Goal: Communication & Community: Ask a question

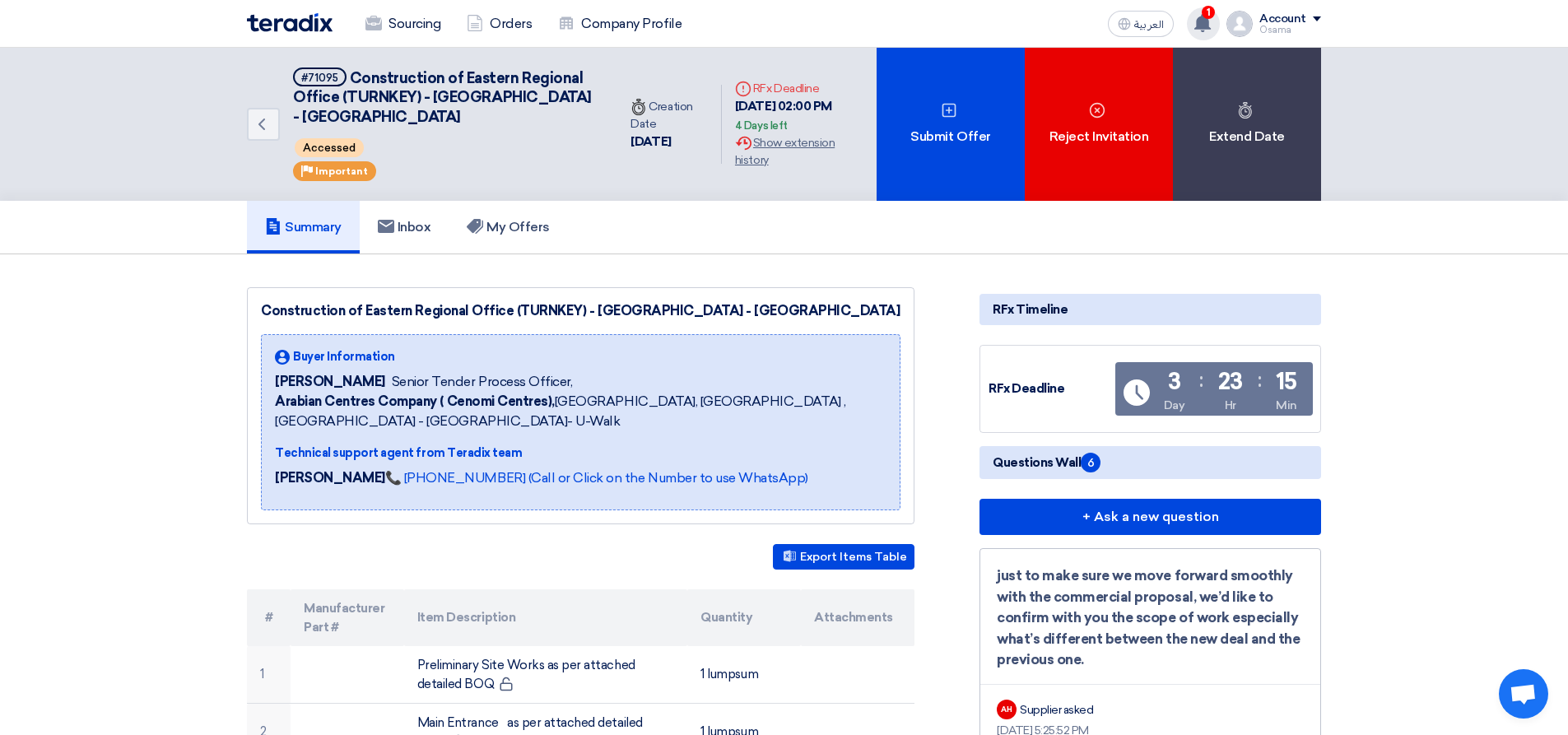
click at [1202, 22] on use at bounding box center [1202, 23] width 17 height 18
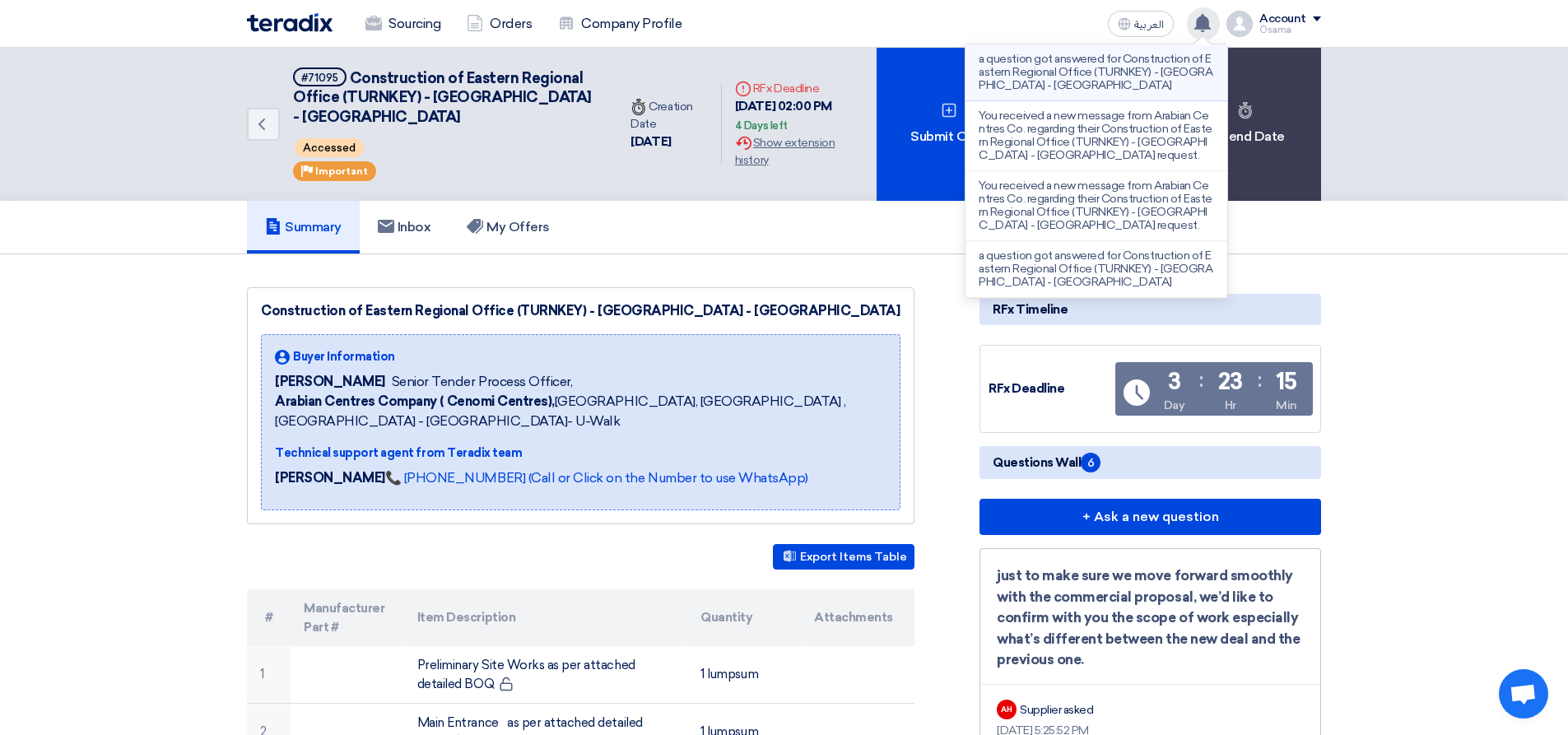
click at [1060, 74] on p "a question got answered for Construction of Eastern Regional Office (TURNKEY) -…" at bounding box center [1096, 72] width 235 height 39
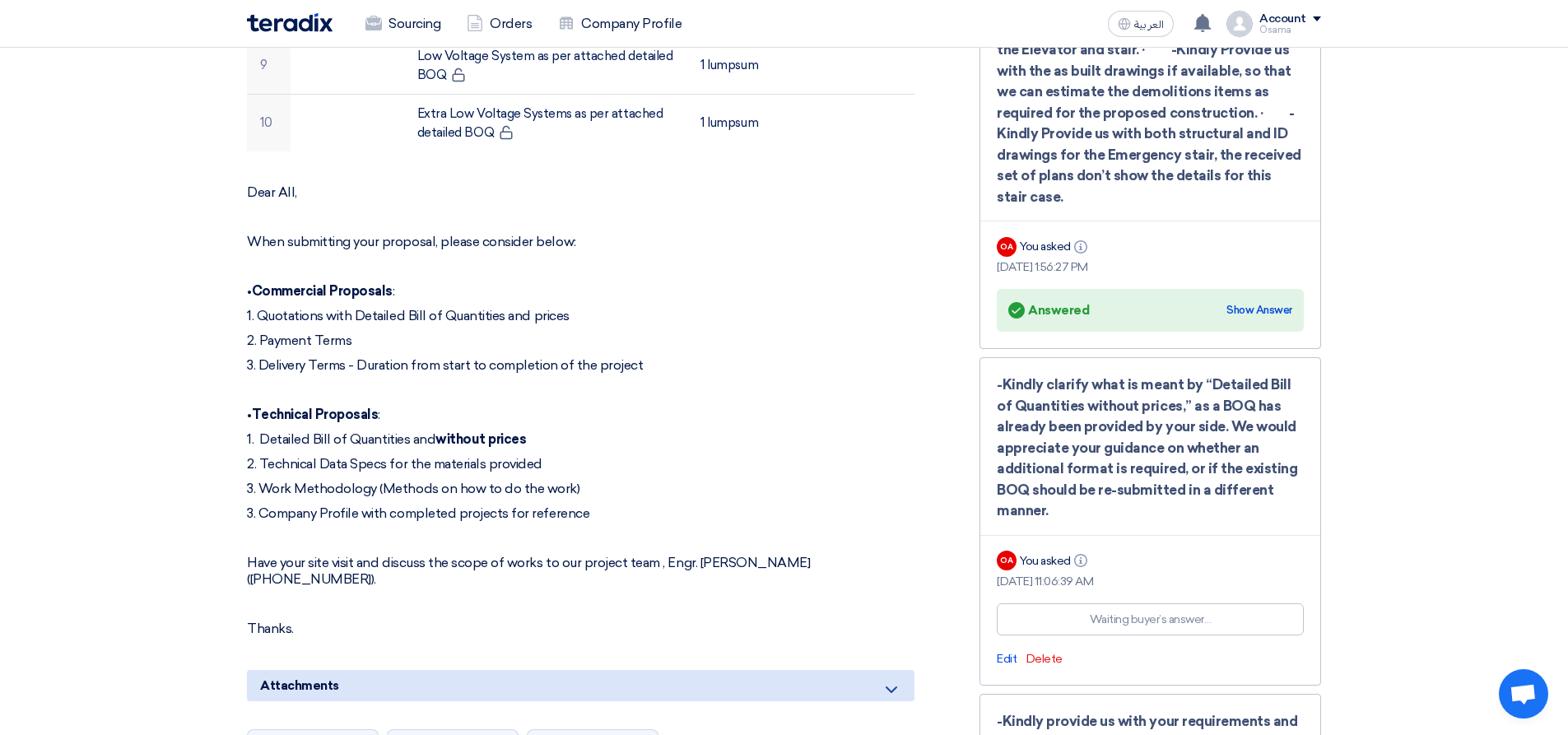
scroll to position [905, 0]
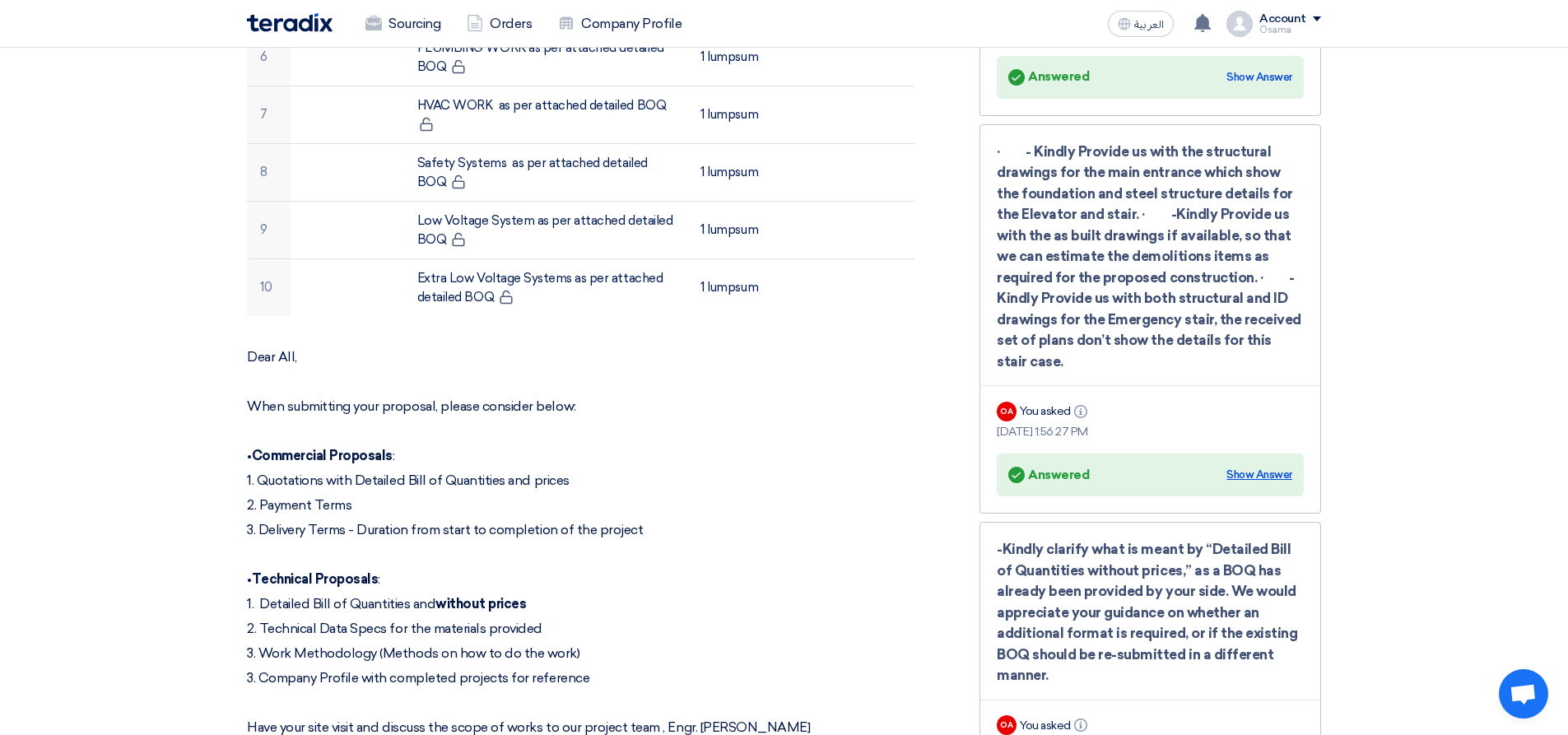
click at [1279, 474] on div "Show Answer" at bounding box center [1259, 475] width 66 height 17
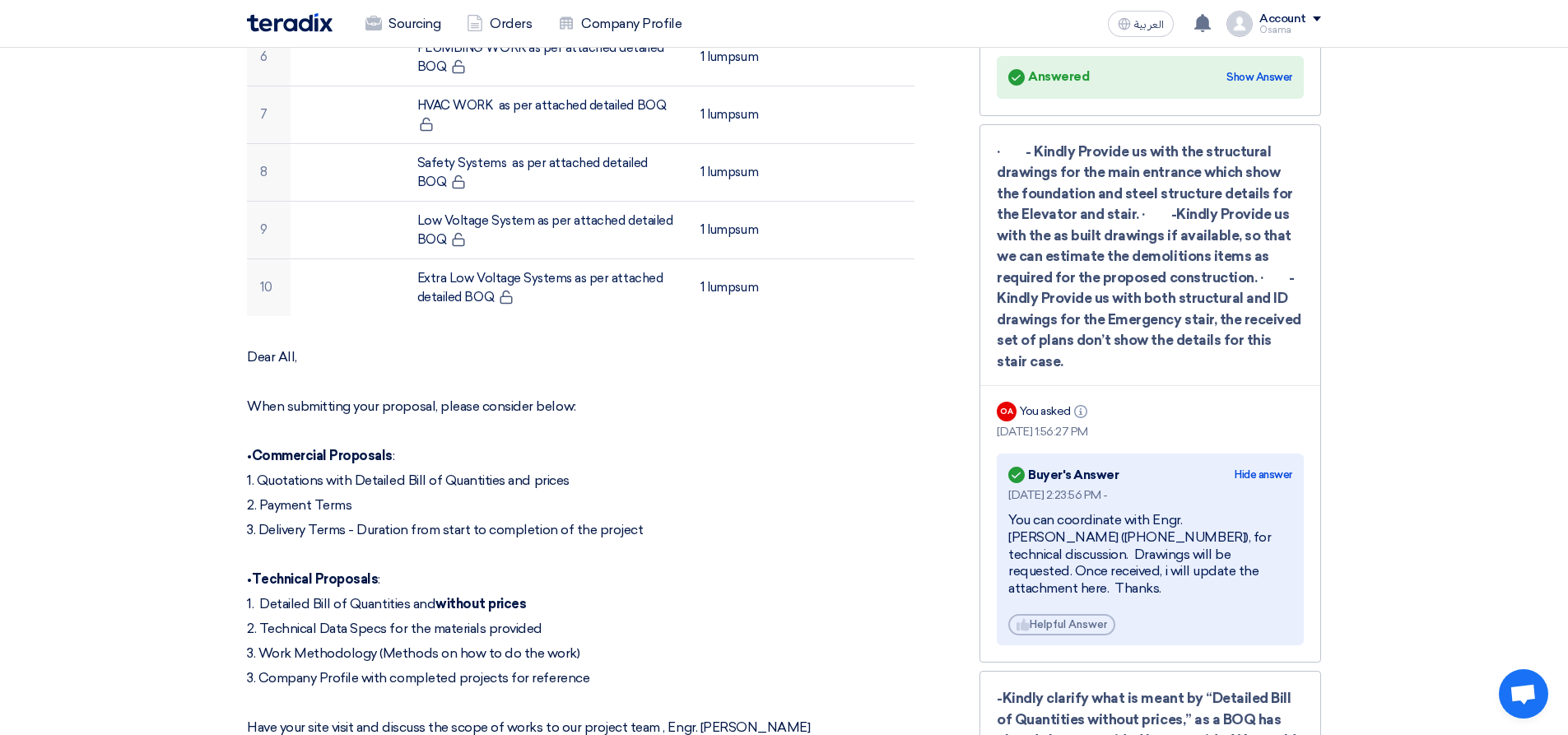
scroll to position [988, 0]
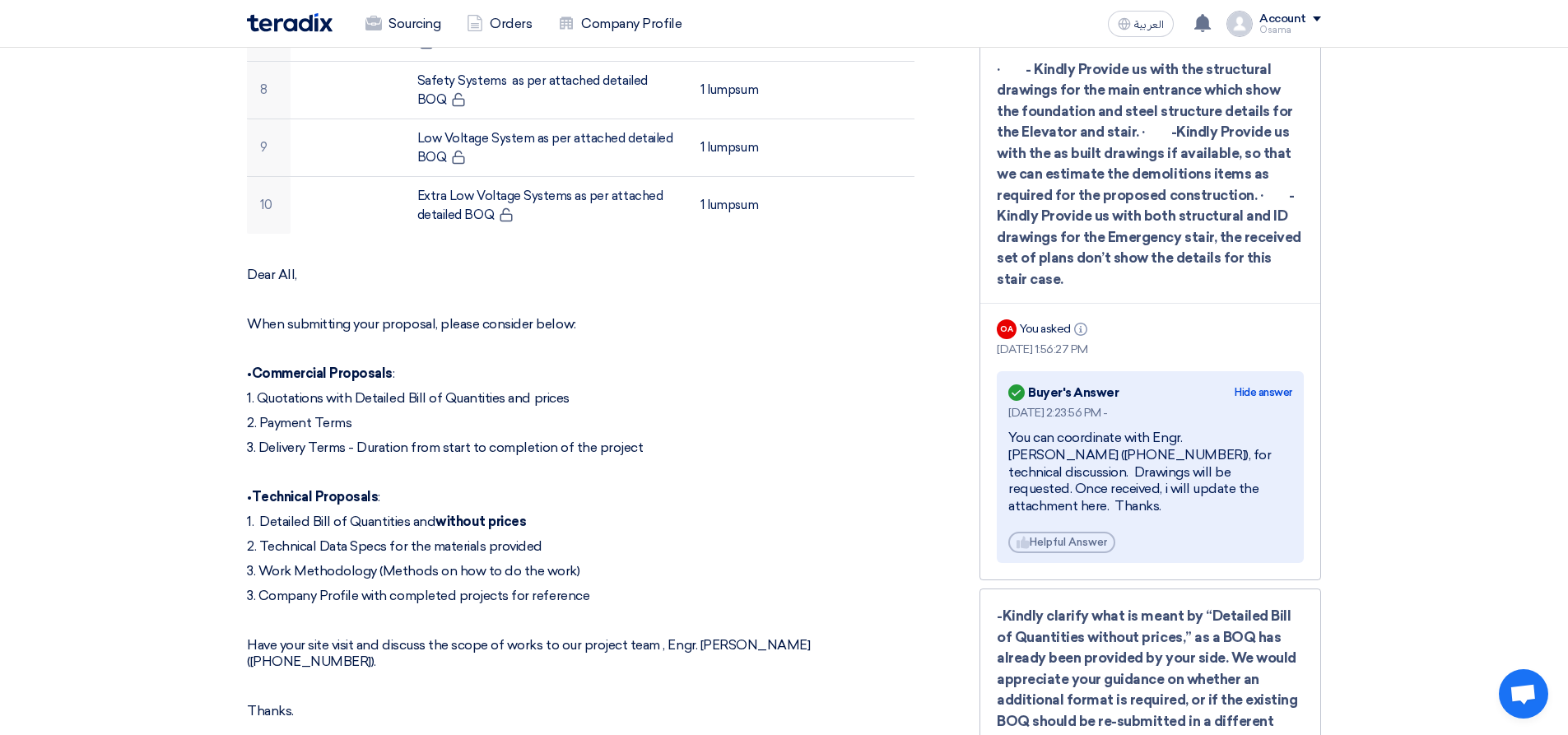
drag, startPoint x: 1041, startPoint y: 284, endPoint x: 1017, endPoint y: 101, distance: 184.6
click at [1017, 101] on div "· - Kindly Provide us with the structural drawings for the main entrance which …" at bounding box center [1150, 175] width 307 height 232
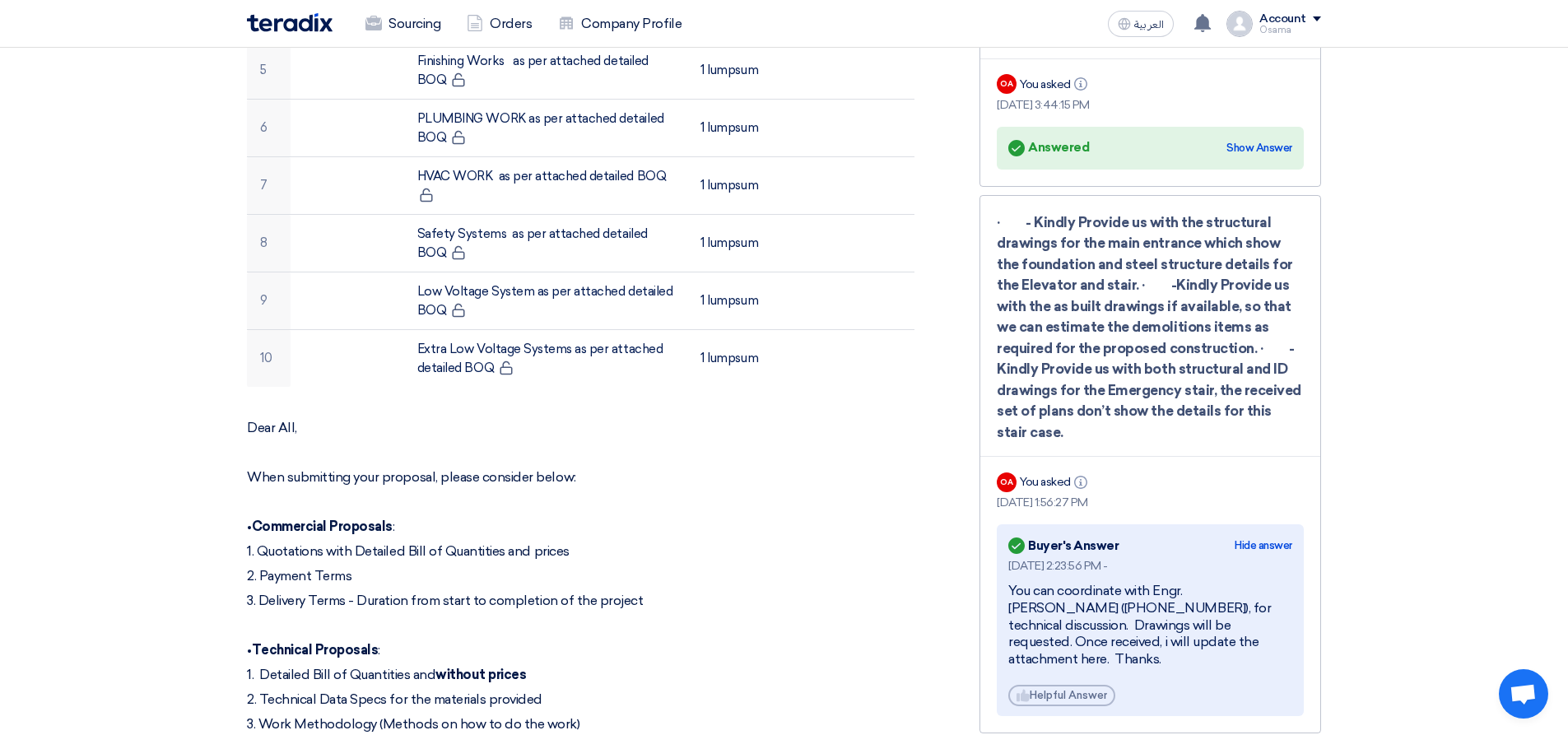
scroll to position [822, 0]
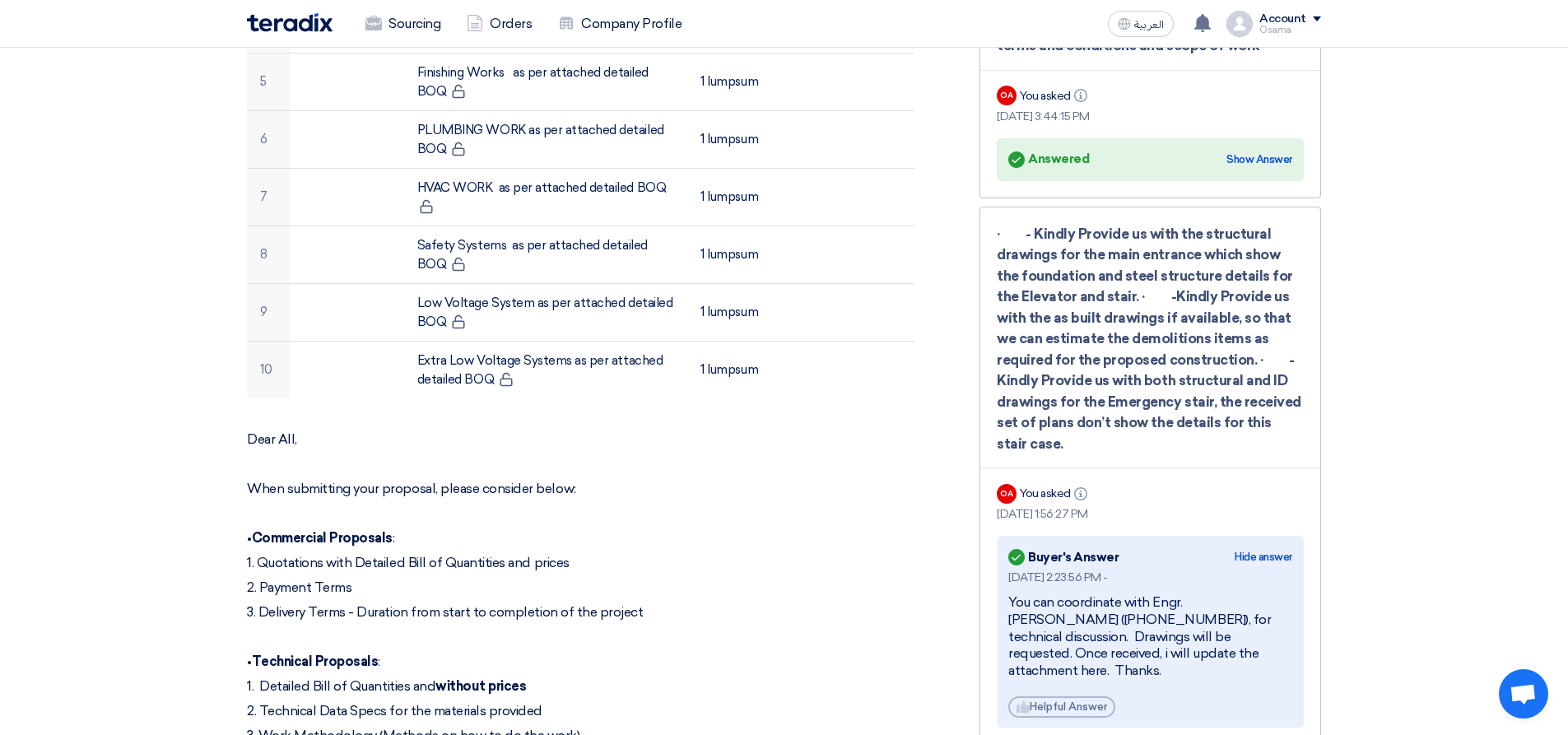
click at [1142, 350] on div "· - Kindly Provide us with the structural drawings for the main entrance which …" at bounding box center [1150, 339] width 307 height 232
drag, startPoint x: 1035, startPoint y: 445, endPoint x: 993, endPoint y: 237, distance: 212.2
click at [974, 204] on div "RFx Timeline RFx Deadline Time Remaining 3 Day : 23 Hr : 15 Min Questions Wall …" at bounding box center [1150, 528] width 366 height 2128
copy div "· - Kindly Provide us with the structural drawings for the main entrance which …"
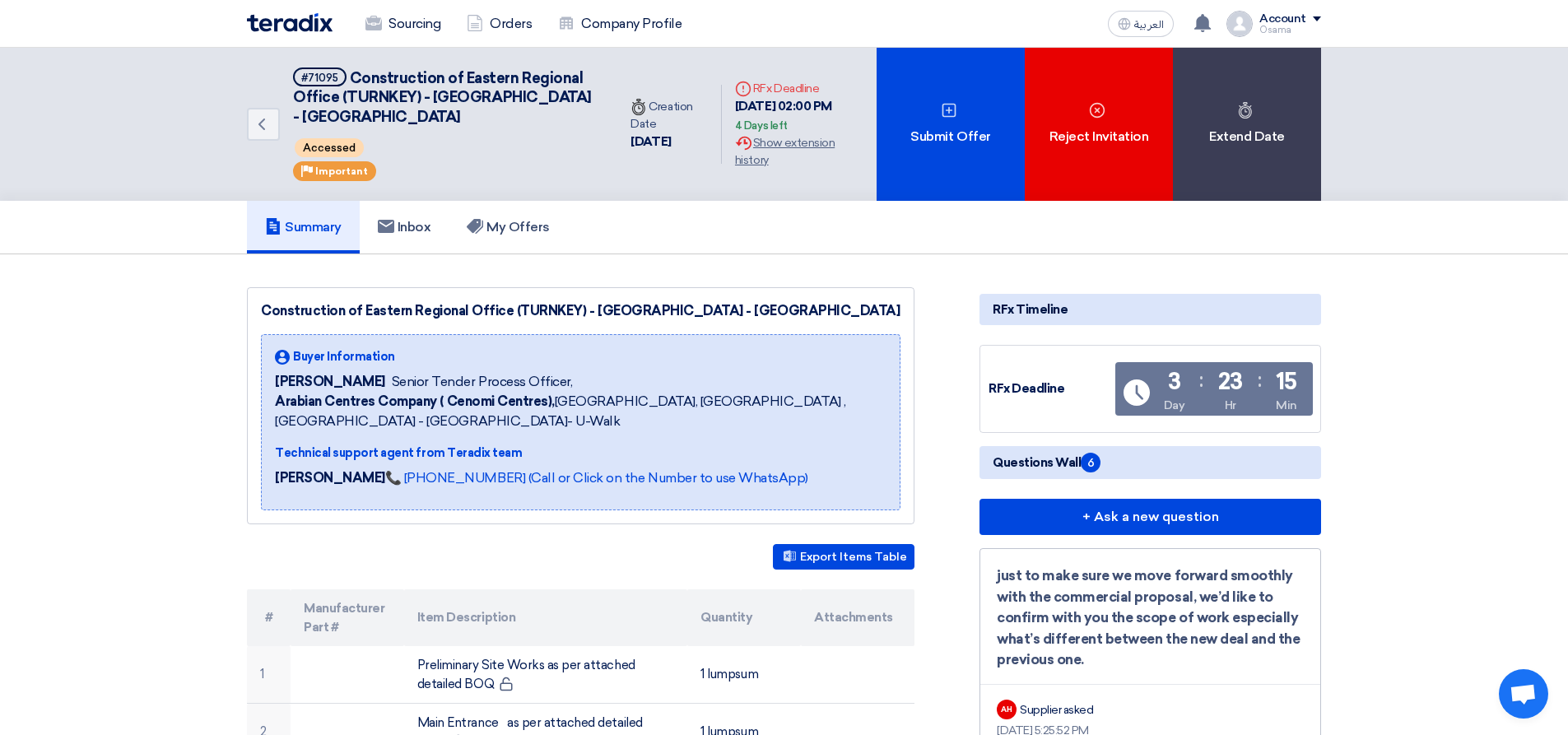
scroll to position [164, 0]
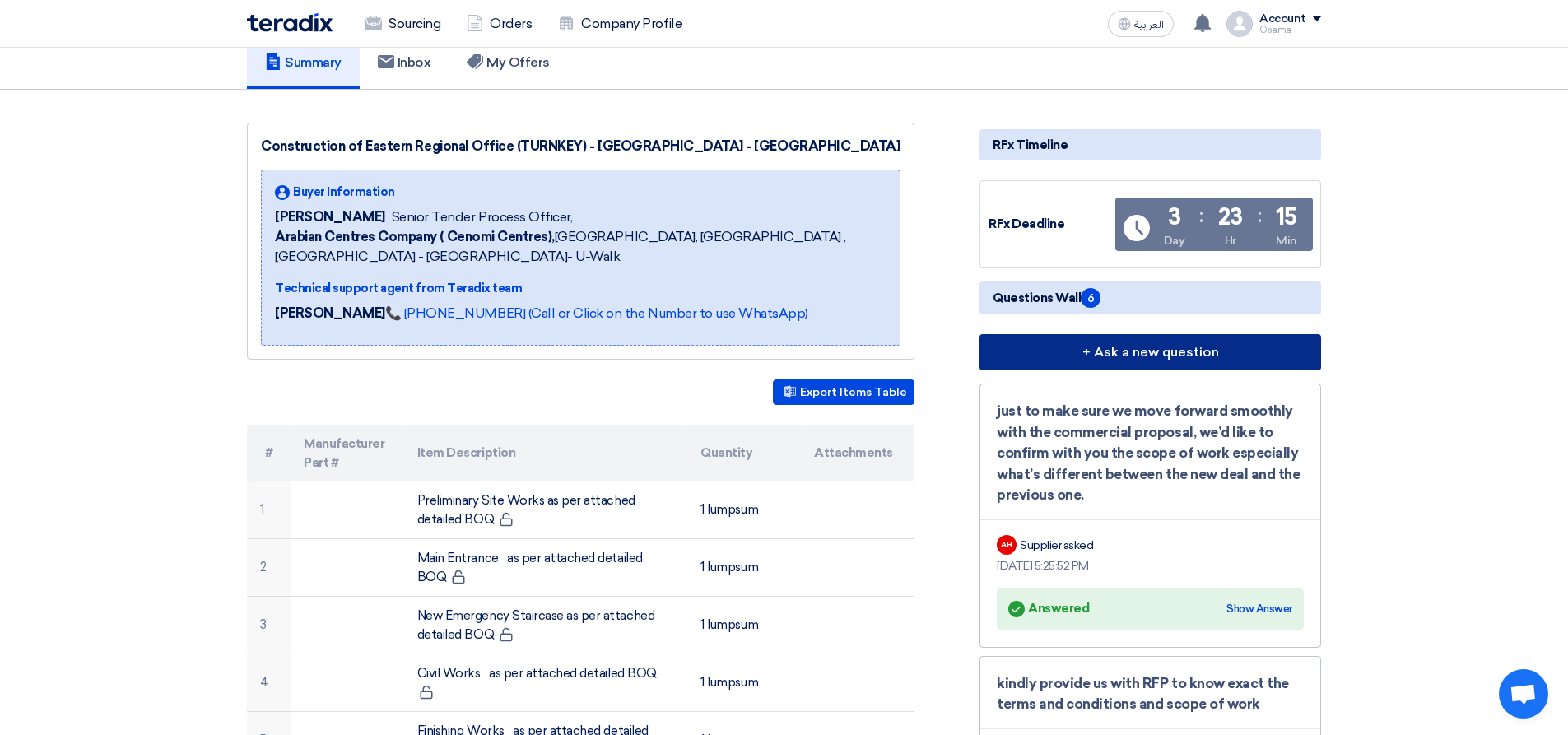
drag, startPoint x: 1078, startPoint y: 345, endPoint x: 1084, endPoint y: 366, distance: 21.8
click at [1079, 345] on button "+ Ask a new question" at bounding box center [1150, 351] width 342 height 36
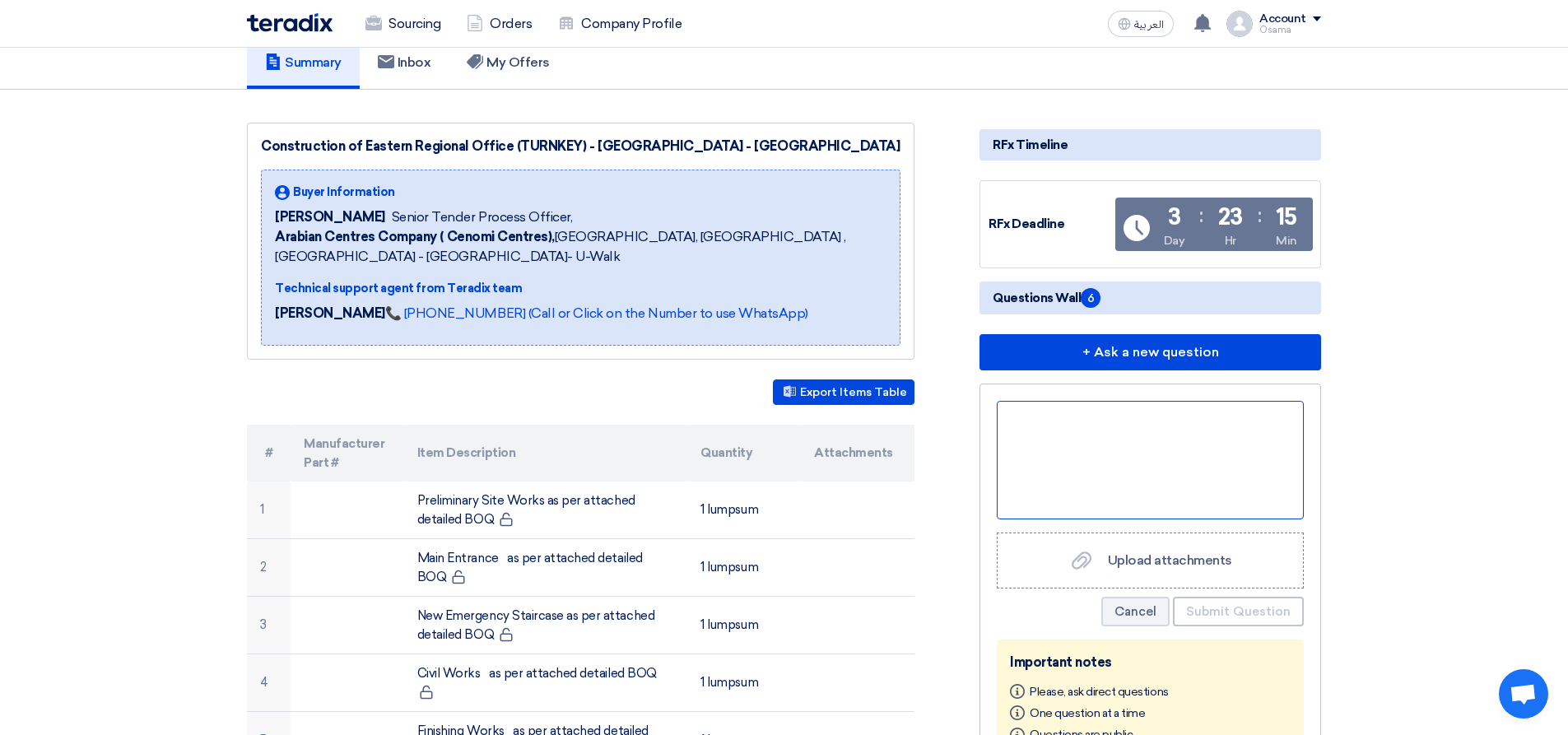
click at [1073, 436] on div at bounding box center [1150, 460] width 307 height 119
paste div
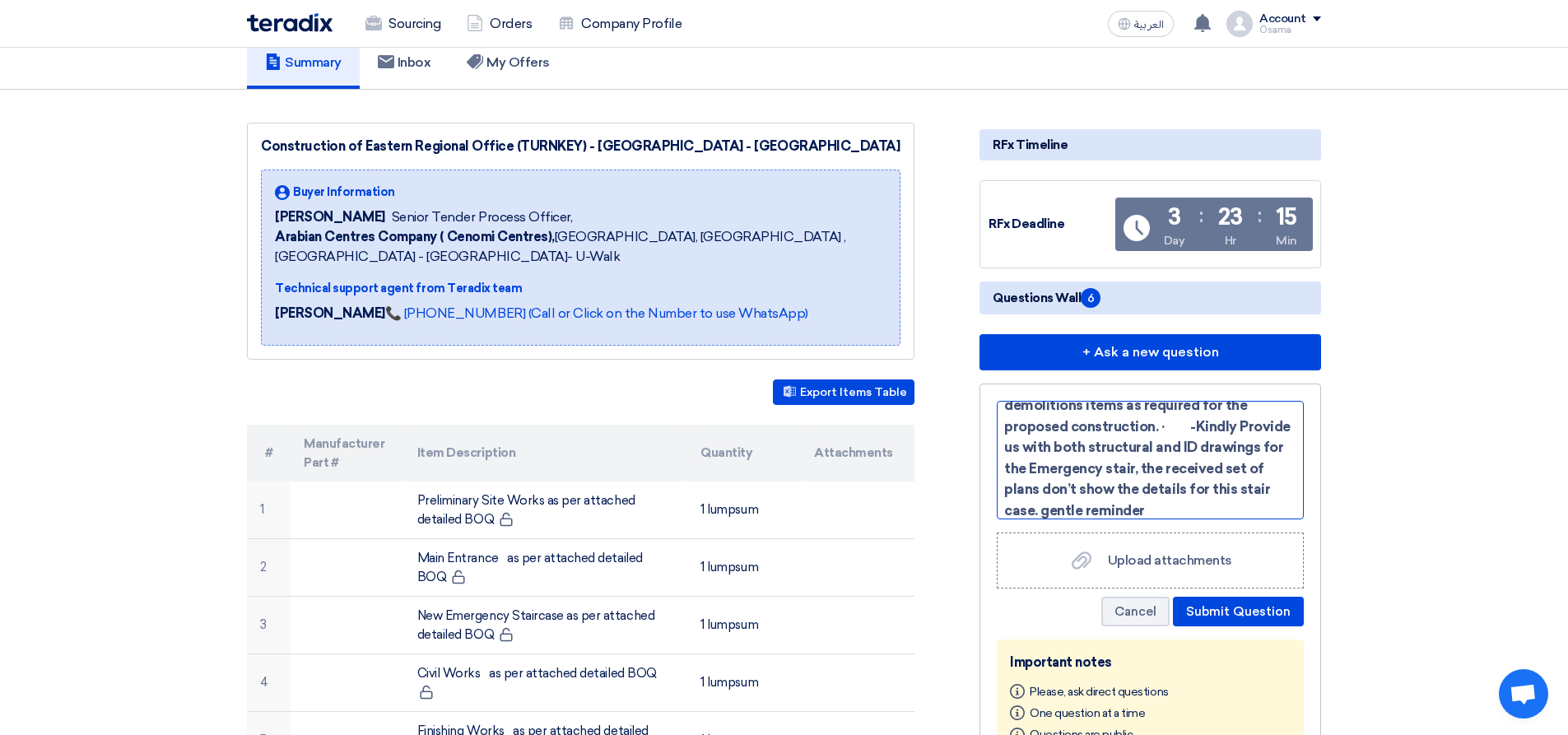
click at [1118, 513] on span "· - Kindly Provide us with the structural drawings for the main entrance which …" at bounding box center [1147, 394] width 287 height 247
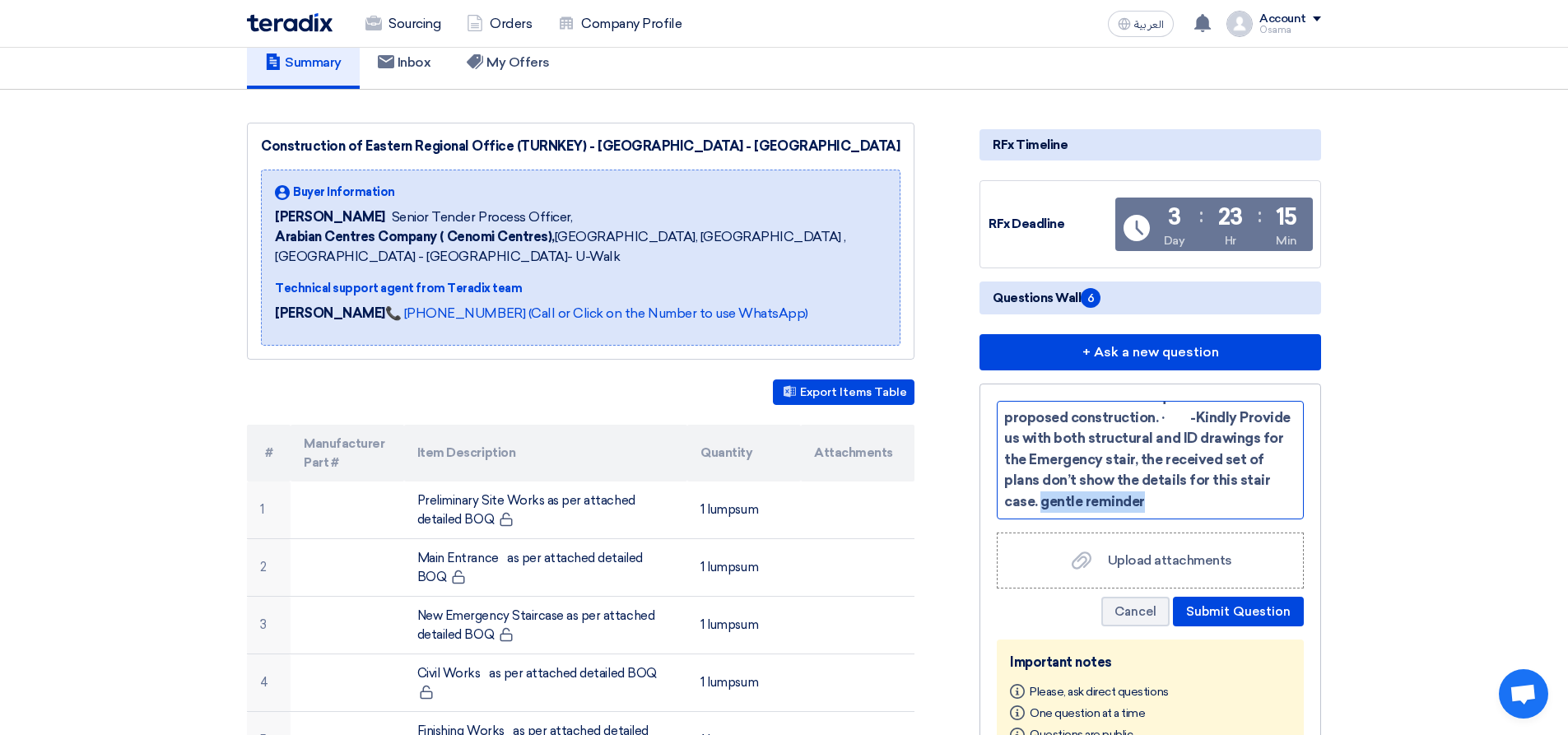
drag, startPoint x: 1232, startPoint y: 511, endPoint x: 1122, endPoint y: 511, distance: 110.0
click at [1122, 511] on div "· - Kindly Provide us with the structural drawings for the main entrance which …" at bounding box center [1150, 460] width 307 height 119
click at [1235, 512] on div "· - Kindly Provide us with the structural drawings for the main entrance which …" at bounding box center [1150, 460] width 307 height 119
drag, startPoint x: 1119, startPoint y: 503, endPoint x: 1236, endPoint y: 514, distance: 117.5
click at [1236, 514] on div "· - Kindly Provide us with the structural drawings for the main entrance which …" at bounding box center [1150, 460] width 307 height 119
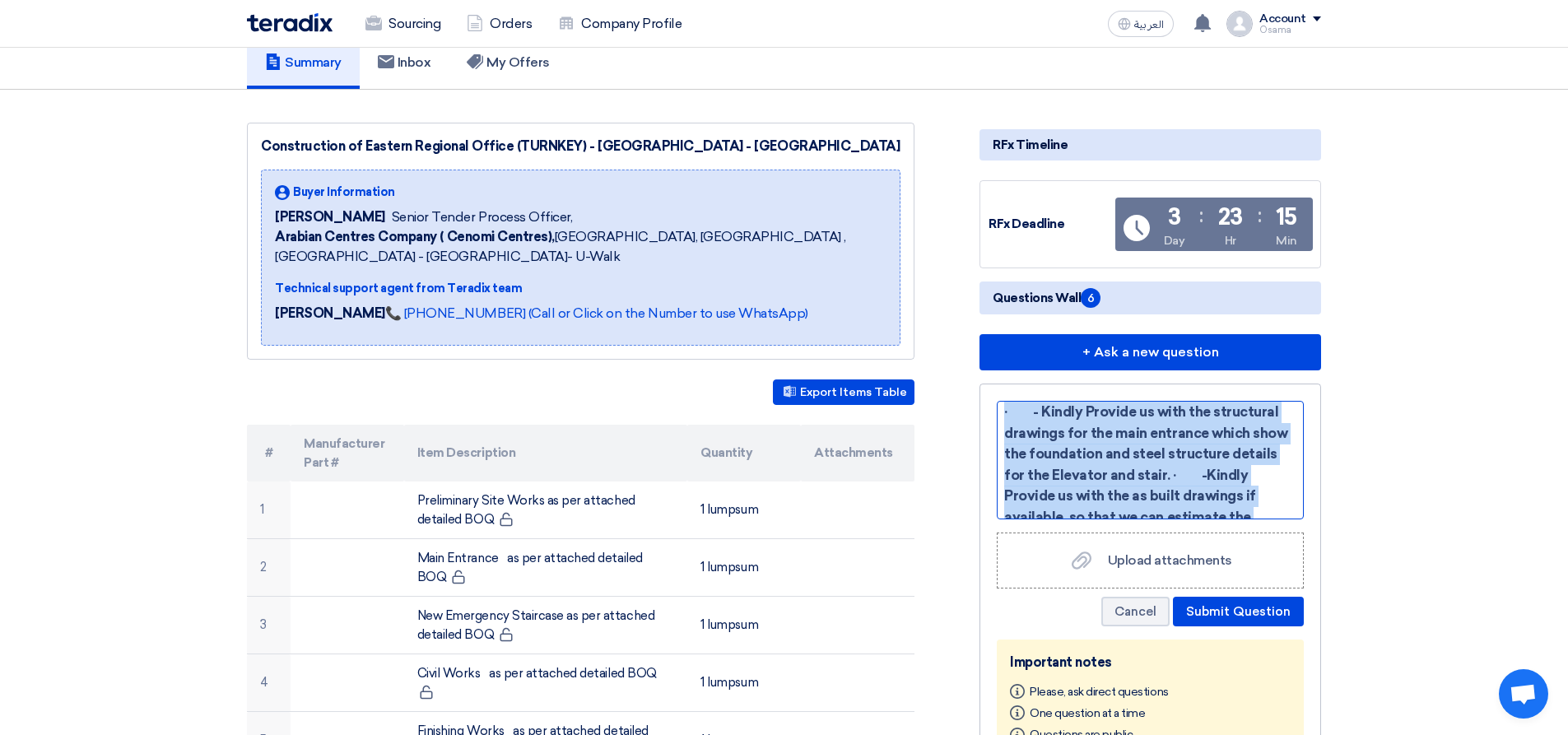
scroll to position [0, 0]
drag, startPoint x: 1115, startPoint y: 504, endPoint x: 987, endPoint y: 381, distance: 177.5
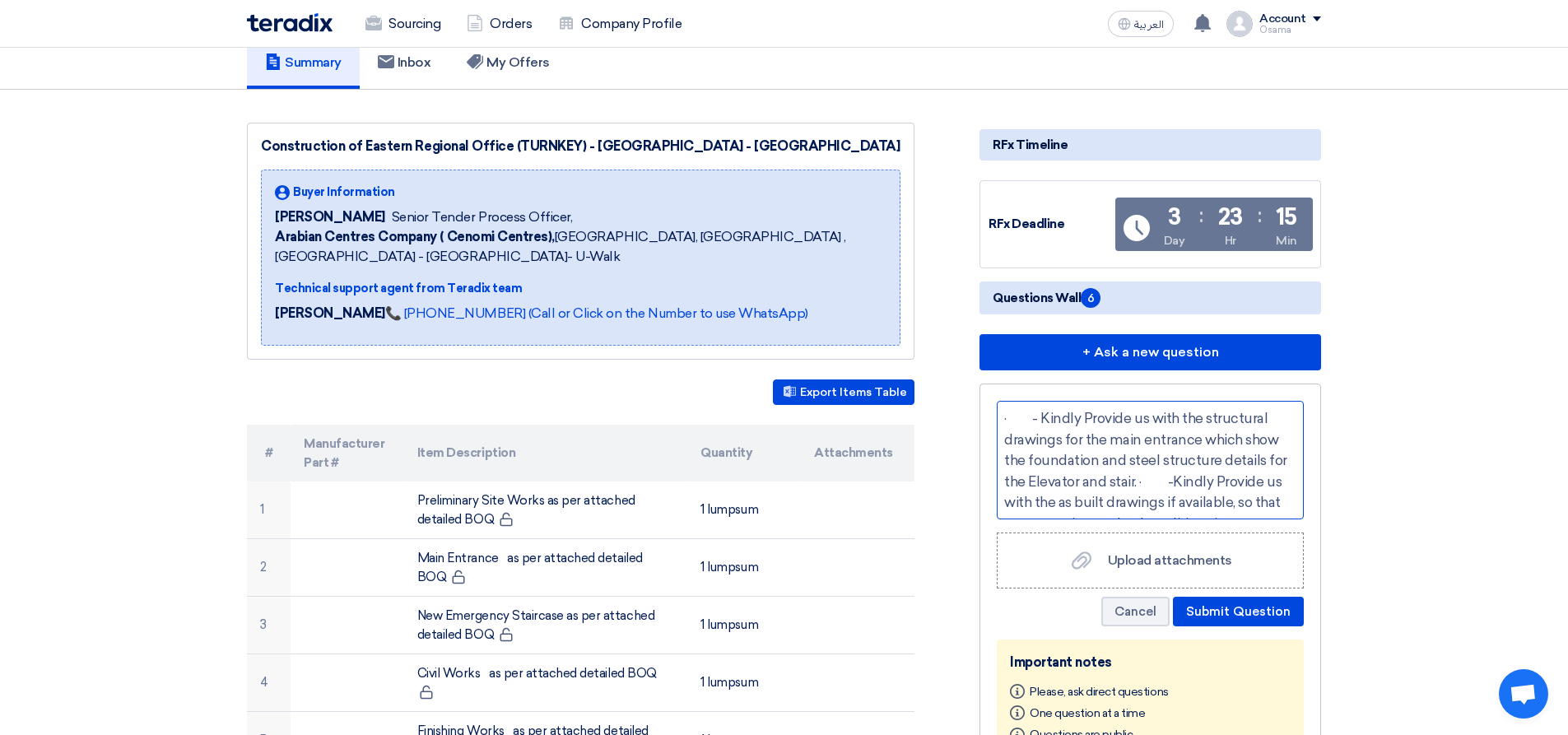
click at [1051, 454] on span "· - Kindly Provide us with the structural drawings for the main entrance which …" at bounding box center [1149, 523] width 290 height 226
drag, startPoint x: 1033, startPoint y: 419, endPoint x: 985, endPoint y: 398, distance: 52.4
click at [985, 398] on div "· - Kindly Provide us with the structural drawings for the main entrance which …" at bounding box center [1150, 601] width 342 height 435
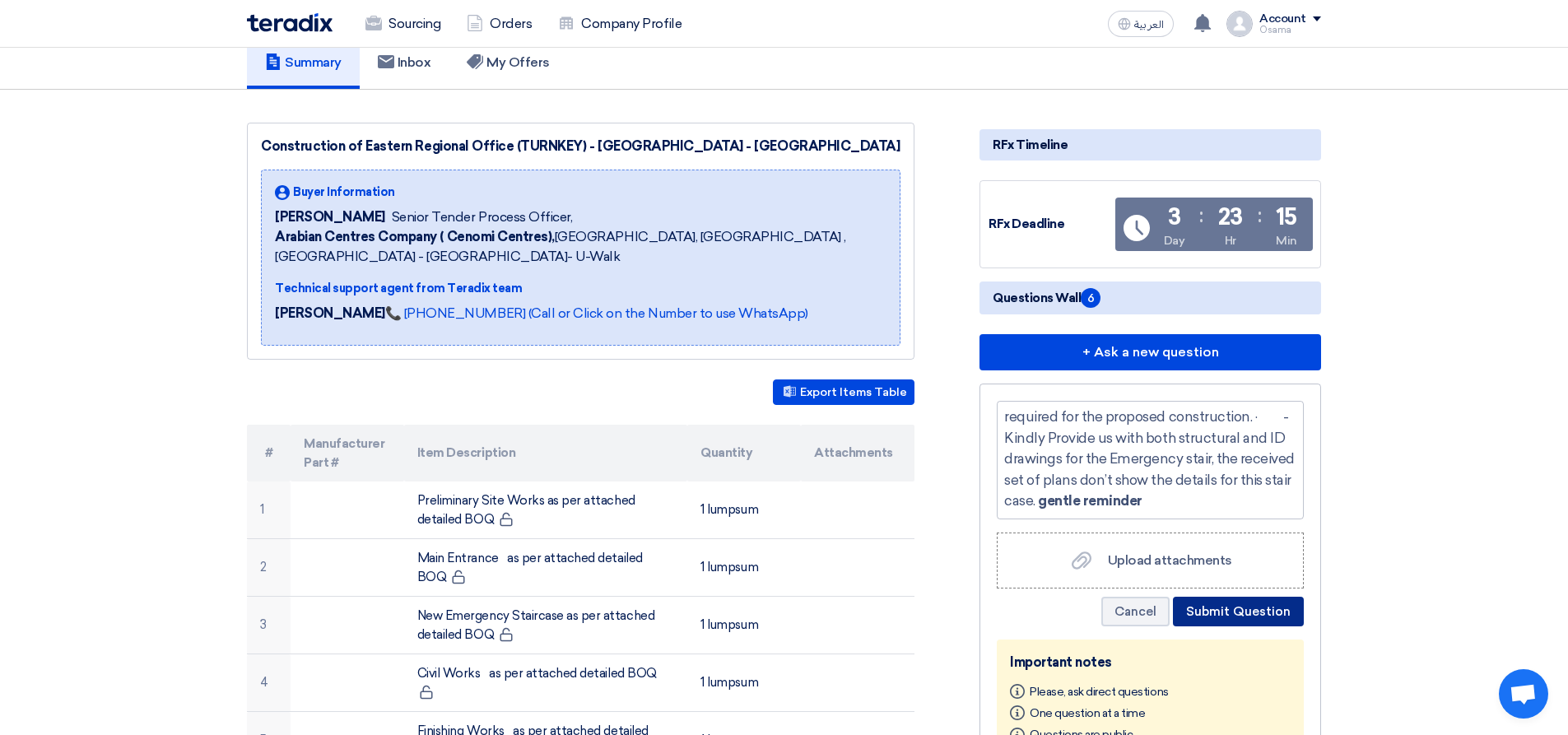
click at [1270, 607] on button "Submit Question" at bounding box center [1238, 611] width 131 height 30
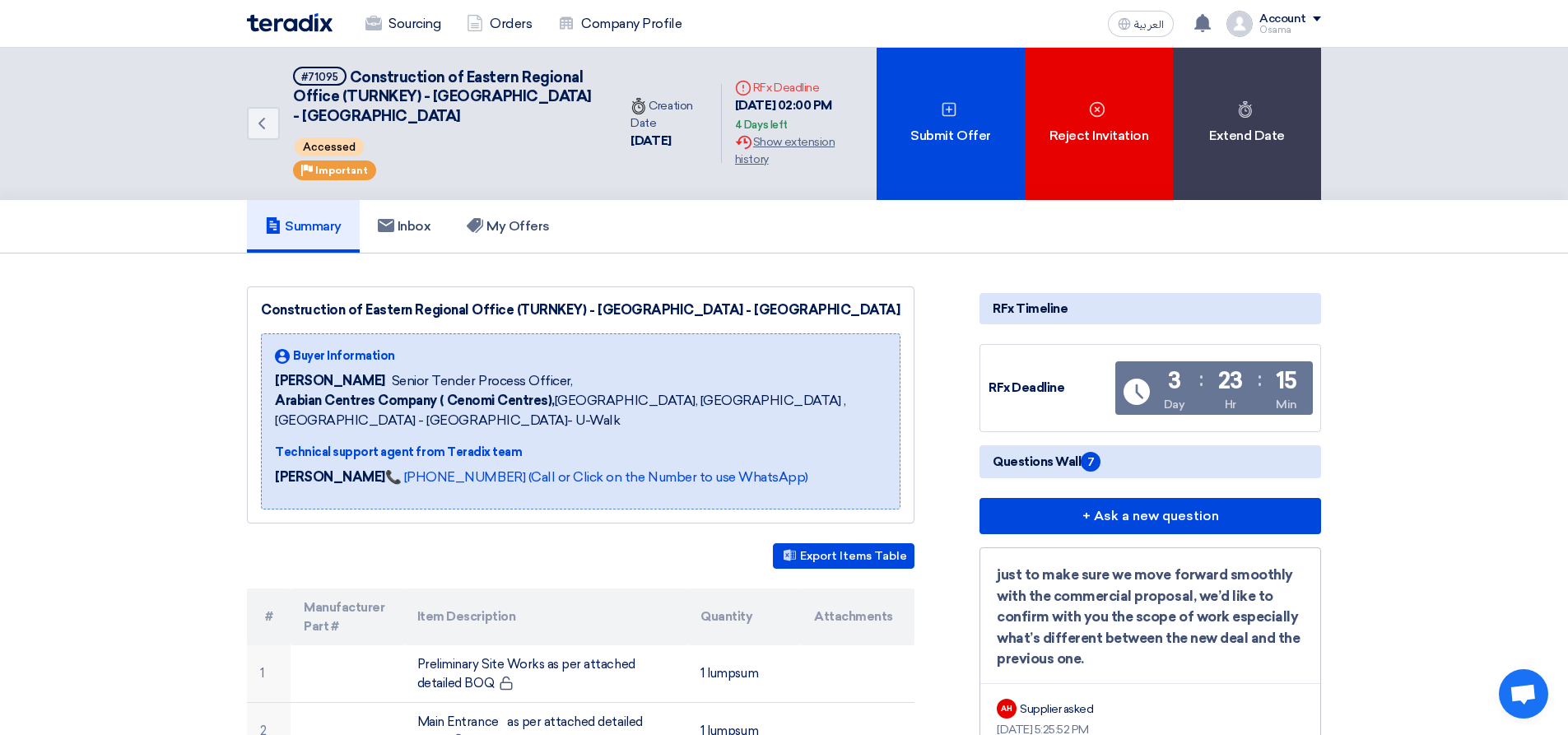
scroll to position [0, 0]
